Goal: Use online tool/utility

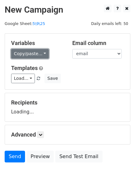
click at [40, 54] on link "Copy/paste..." at bounding box center [30, 54] width 38 height 10
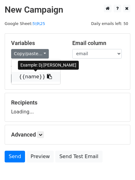
click at [34, 78] on link "{{name}}" at bounding box center [35, 77] width 49 height 10
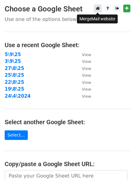
click at [98, 9] on icon at bounding box center [98, 8] width 4 height 4
